Goal: Task Accomplishment & Management: Complete application form

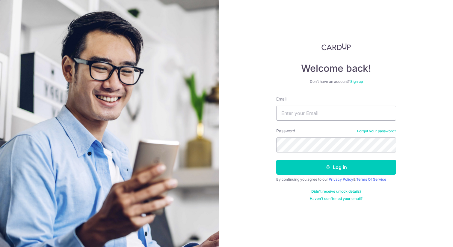
click at [291, 109] on input "Email" at bounding box center [336, 113] width 120 height 15
type input "yeozhishuang@gmail.com"
click at [276, 160] on button "Log in" at bounding box center [336, 167] width 120 height 15
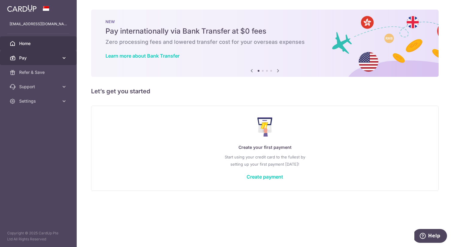
click at [36, 64] on link "Pay" at bounding box center [38, 58] width 77 height 14
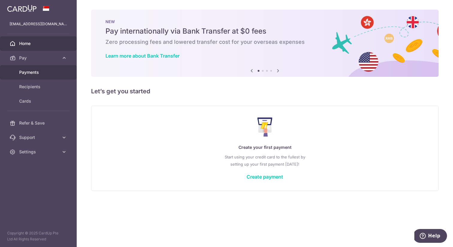
click at [34, 70] on span "Payments" at bounding box center [39, 72] width 40 height 6
